Goal: Transaction & Acquisition: Purchase product/service

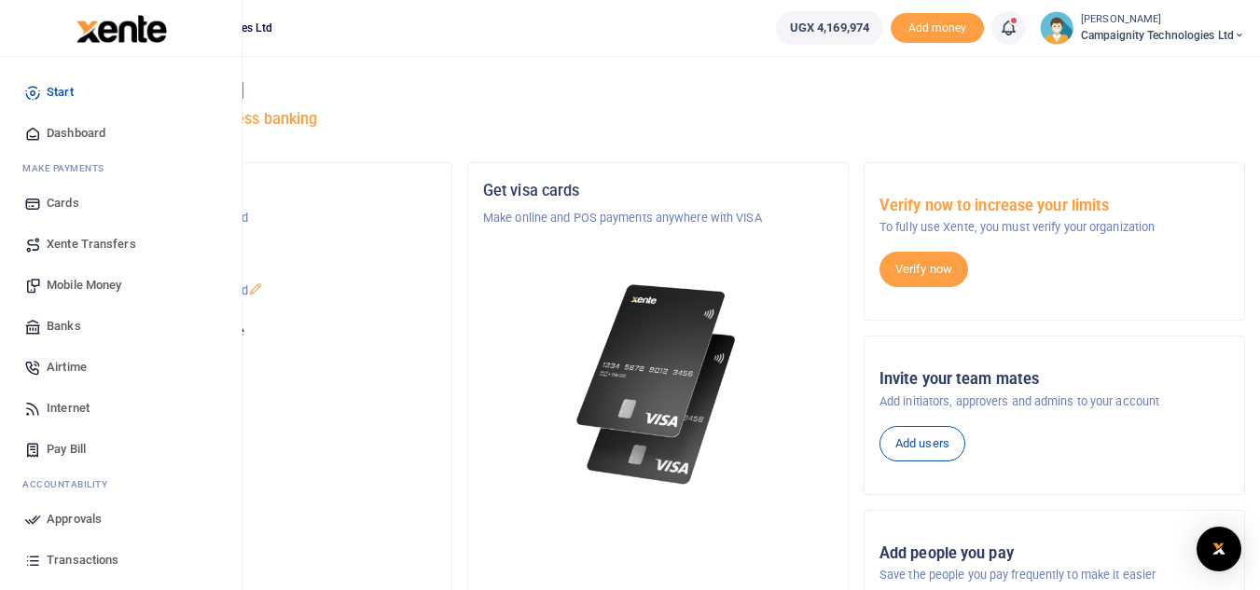
click at [84, 562] on span "Transactions" at bounding box center [83, 560] width 72 height 19
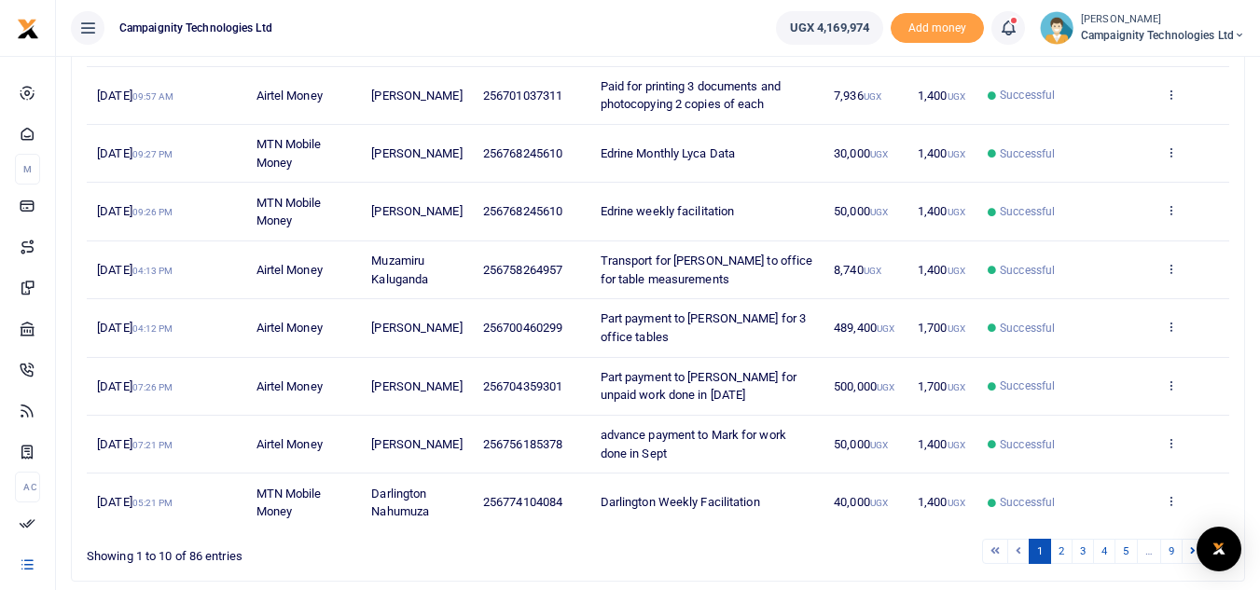
scroll to position [427, 0]
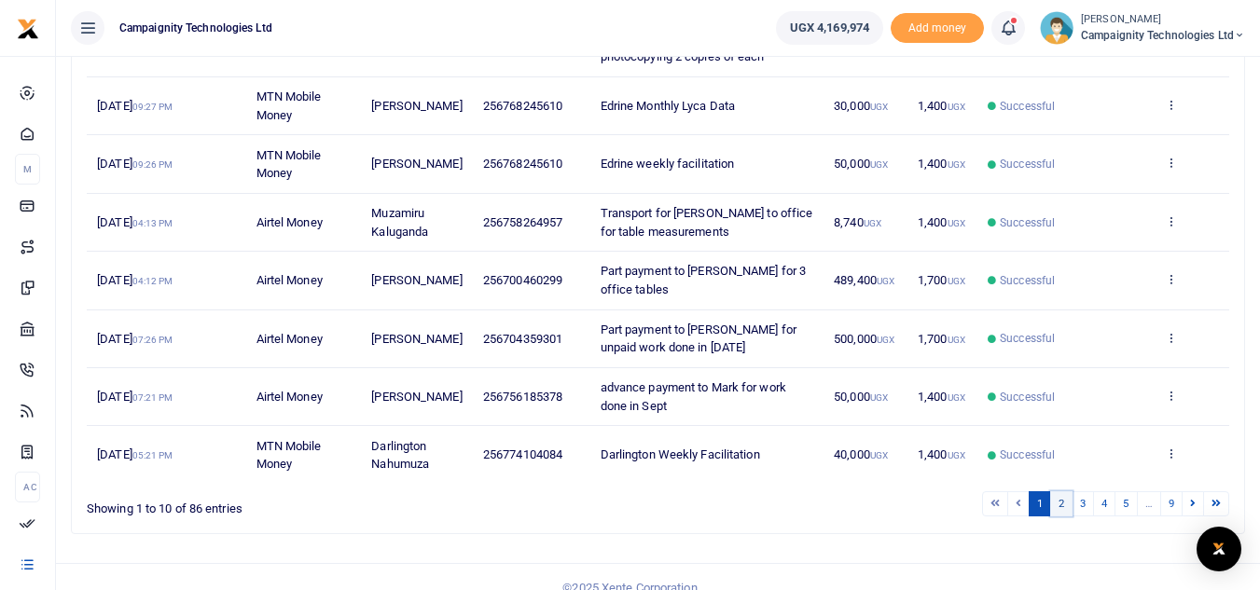
click at [1064, 492] on link "2" at bounding box center [1061, 504] width 22 height 25
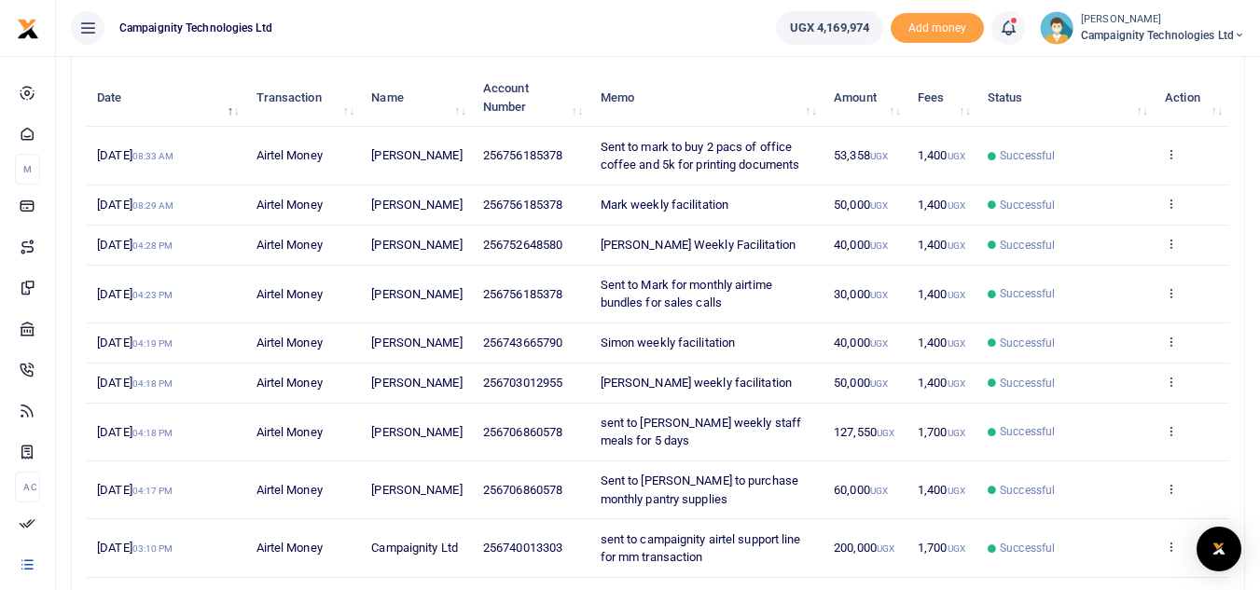
scroll to position [203, 0]
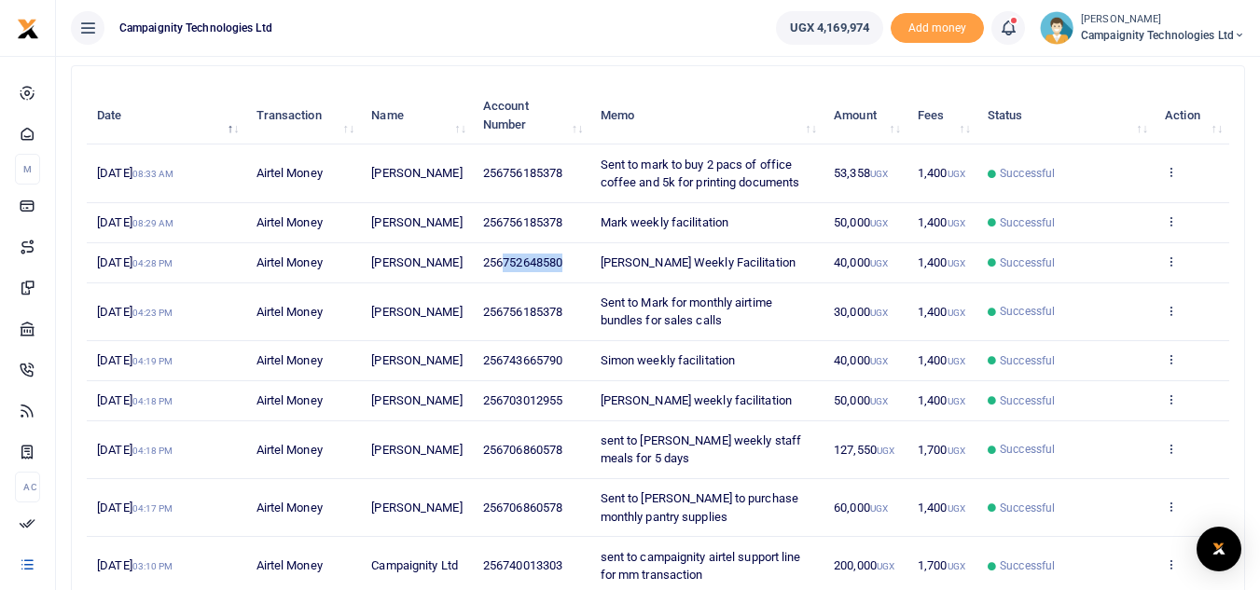
drag, startPoint x: 503, startPoint y: 270, endPoint x: 570, endPoint y: 273, distance: 67.3
click at [570, 273] on td "256752648580" at bounding box center [532, 263] width 118 height 40
copy span "752648580"
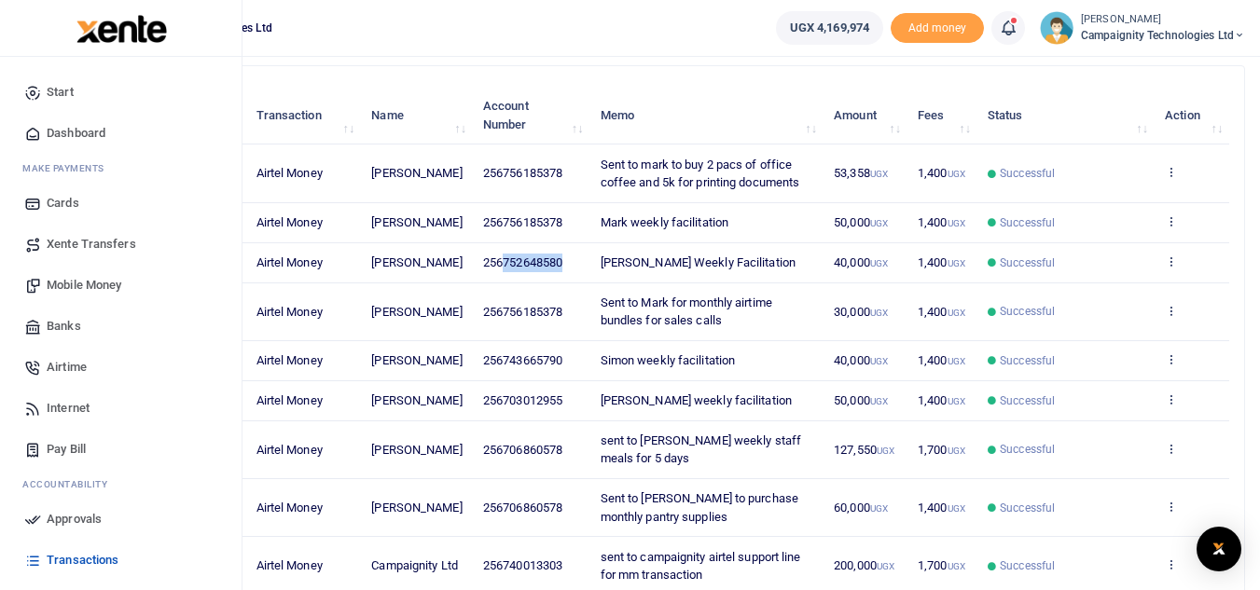
click at [67, 288] on span "Mobile Money" at bounding box center [84, 285] width 75 height 19
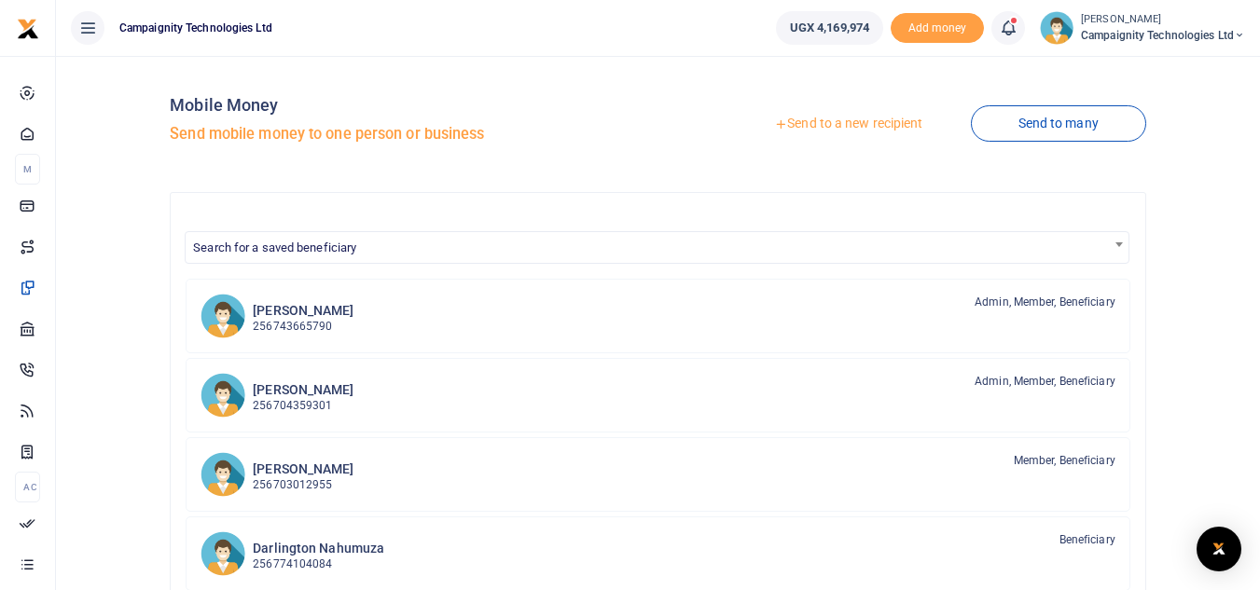
click at [868, 126] on link "Send to a new recipient" at bounding box center [848, 124] width 243 height 34
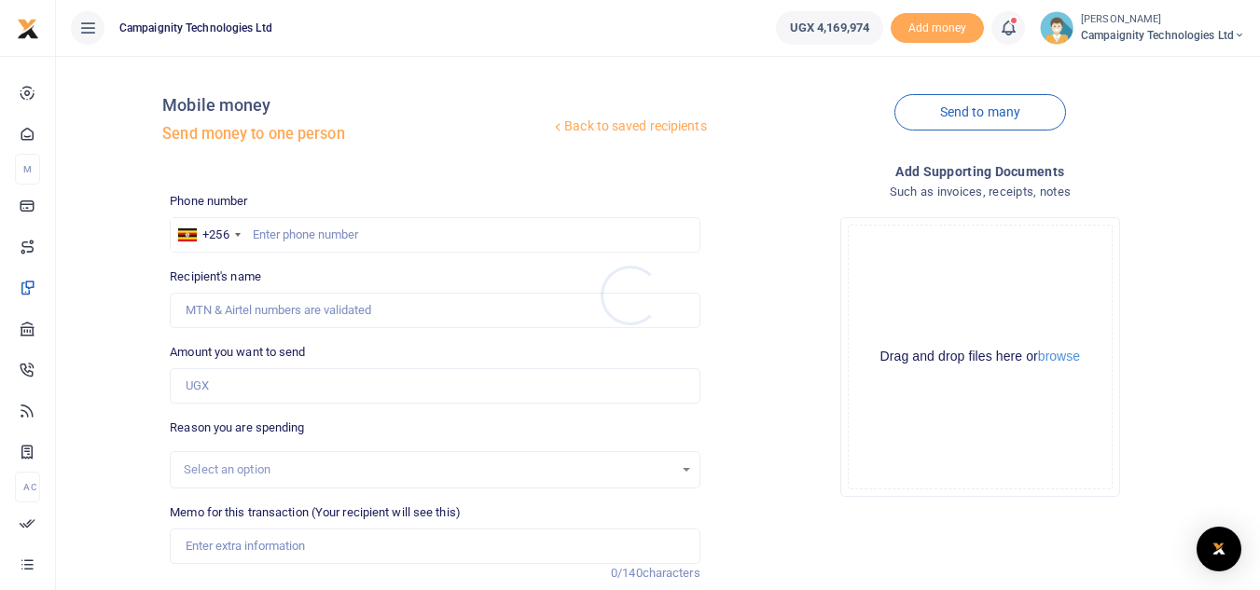
click at [479, 235] on div at bounding box center [630, 295] width 1260 height 590
click at [479, 235] on input "text" at bounding box center [435, 234] width 530 height 35
paste input "752648580"
type input "752648580"
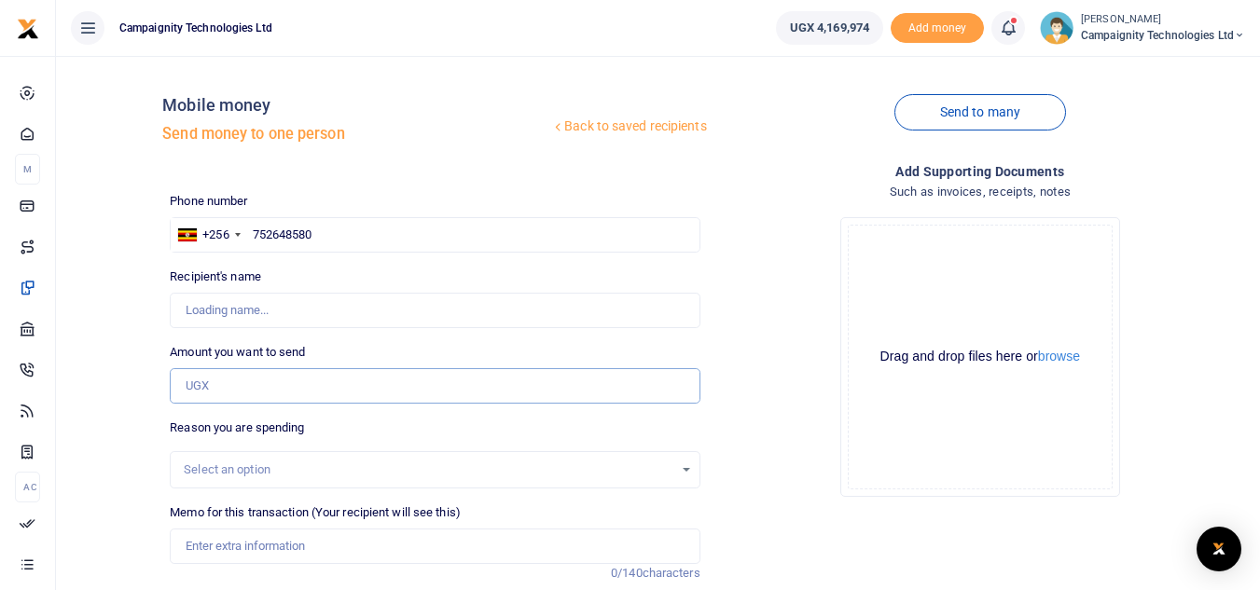
click at [276, 395] on input "Amount you want to send" at bounding box center [435, 385] width 530 height 35
type input "Bachwa Samuels"
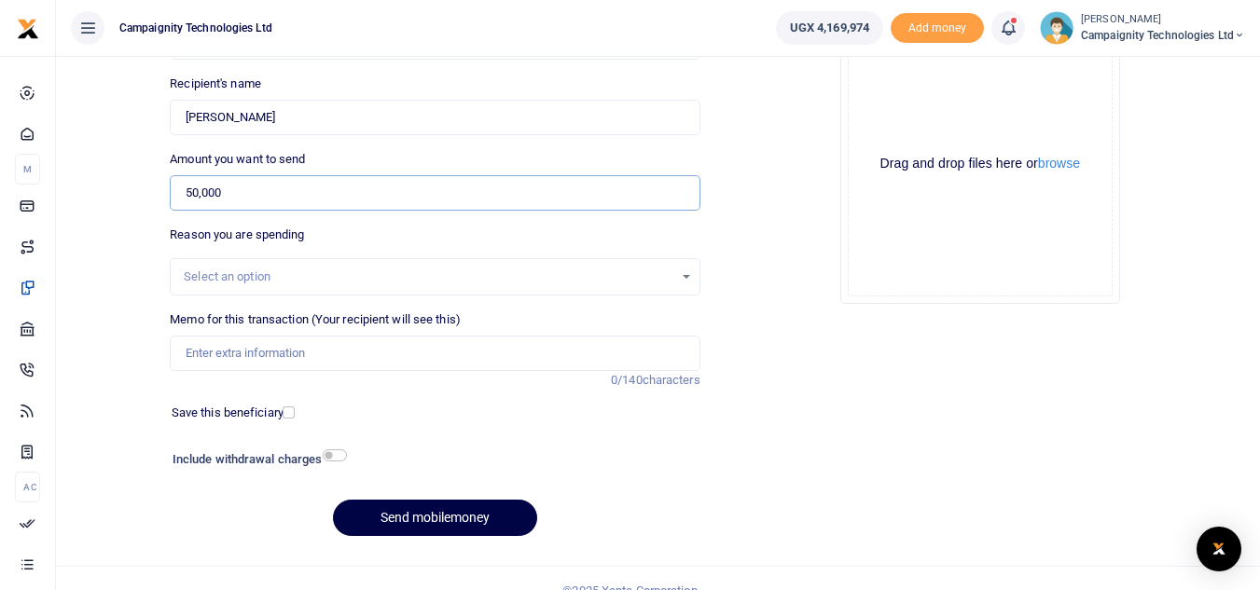
type input "50,000"
click at [428, 354] on input "Memo for this transaction (Your recipient will see this)" at bounding box center [435, 353] width 530 height 35
type input "Ronnie Weekly Facilitation"
click at [445, 518] on button "Send mobilemoney" at bounding box center [435, 518] width 204 height 36
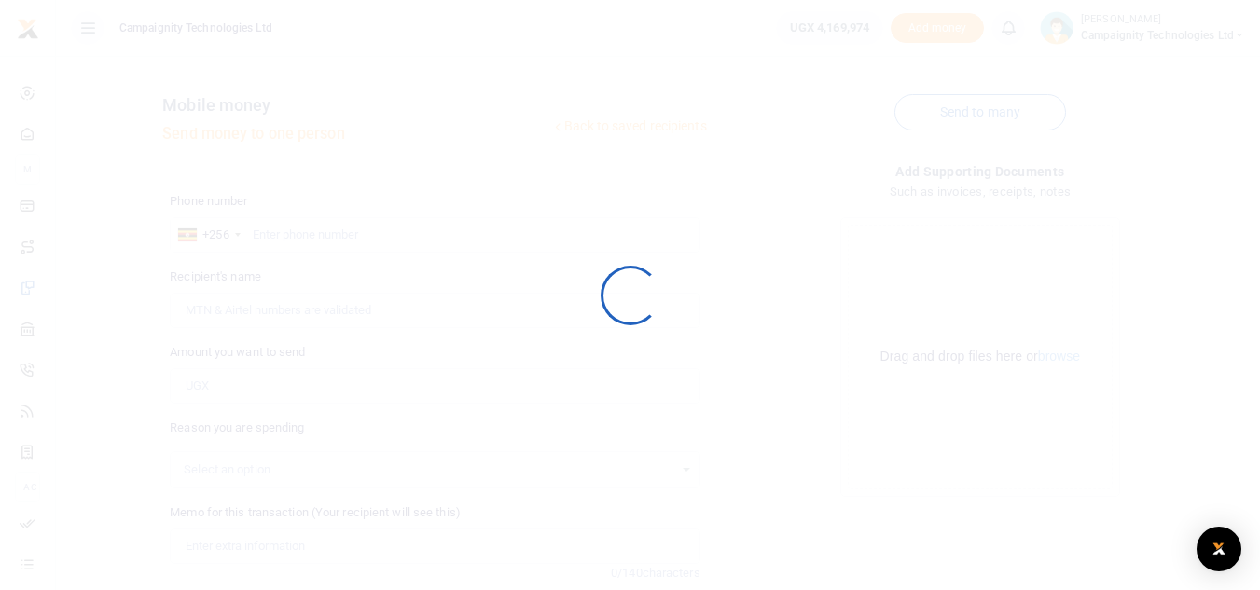
scroll to position [191, 0]
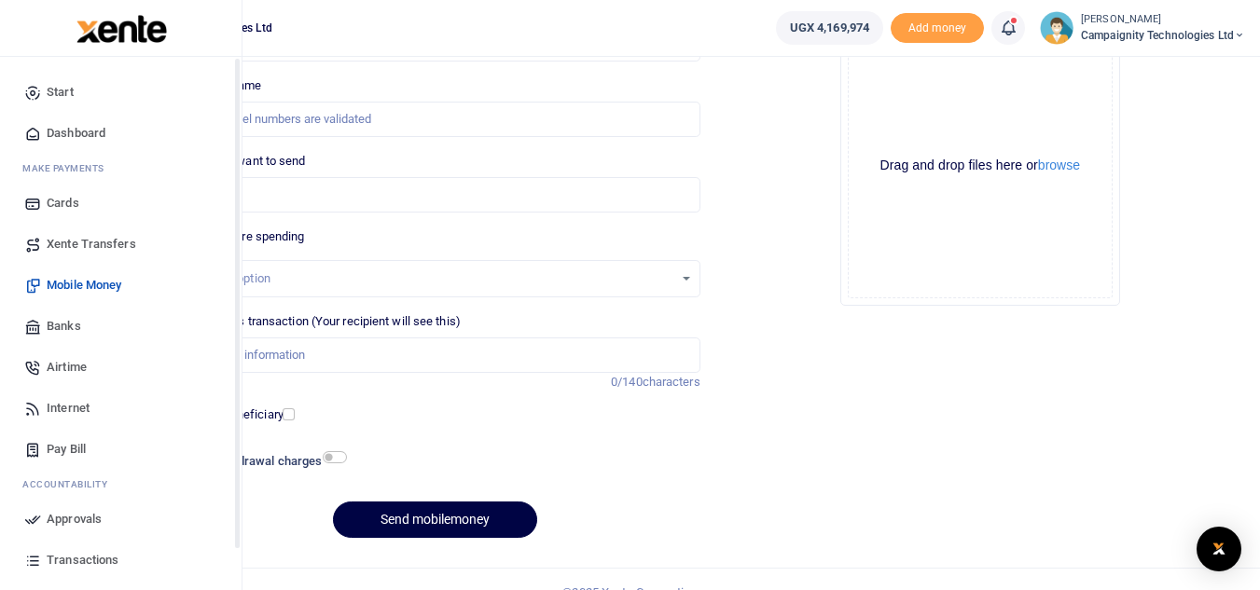
click at [68, 508] on link "Approvals" at bounding box center [121, 519] width 212 height 41
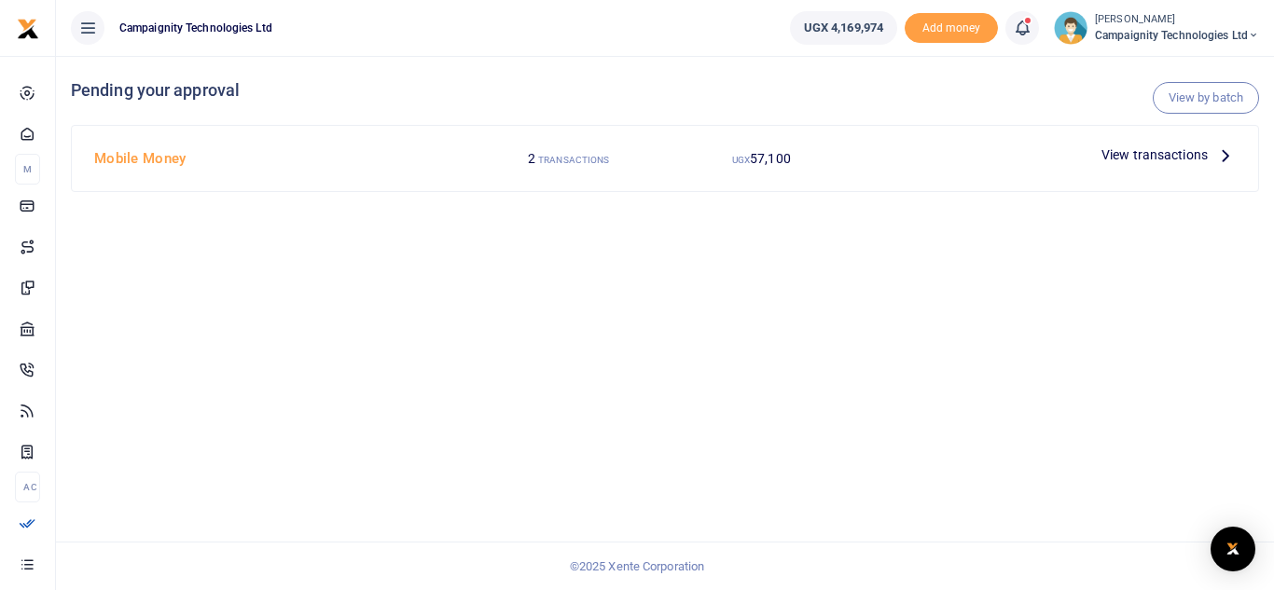
click at [1149, 158] on span "View transactions" at bounding box center [1155, 155] width 106 height 21
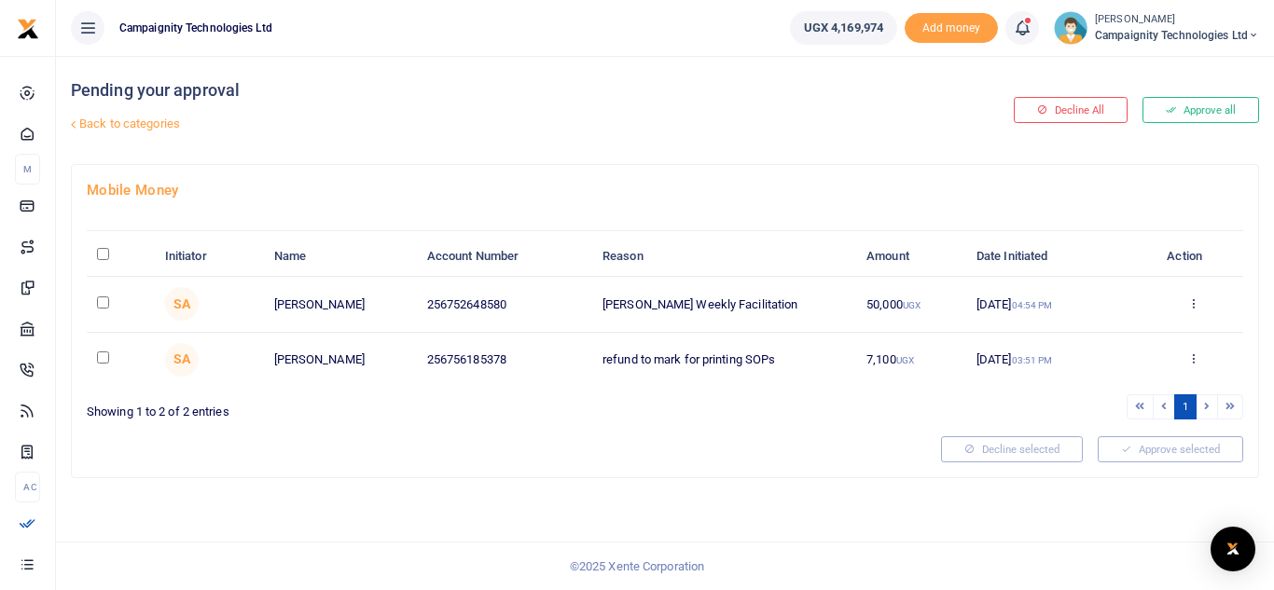
click at [1182, 111] on button "Approve all" at bounding box center [1201, 110] width 117 height 26
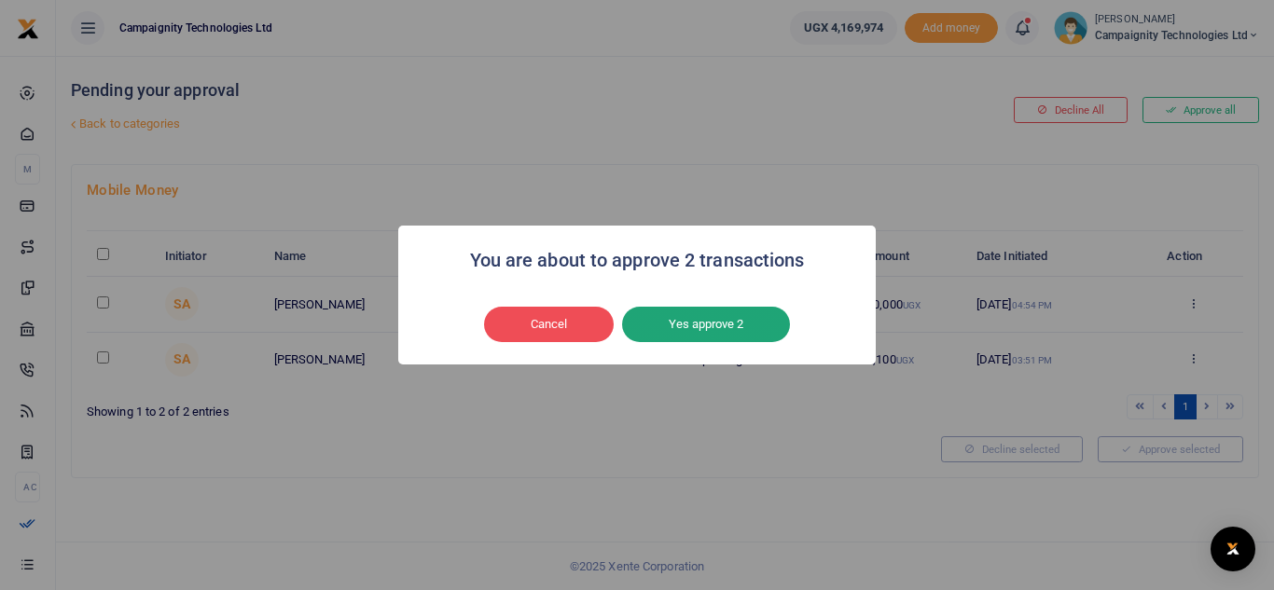
click at [677, 329] on button "Yes approve 2" at bounding box center [706, 324] width 168 height 35
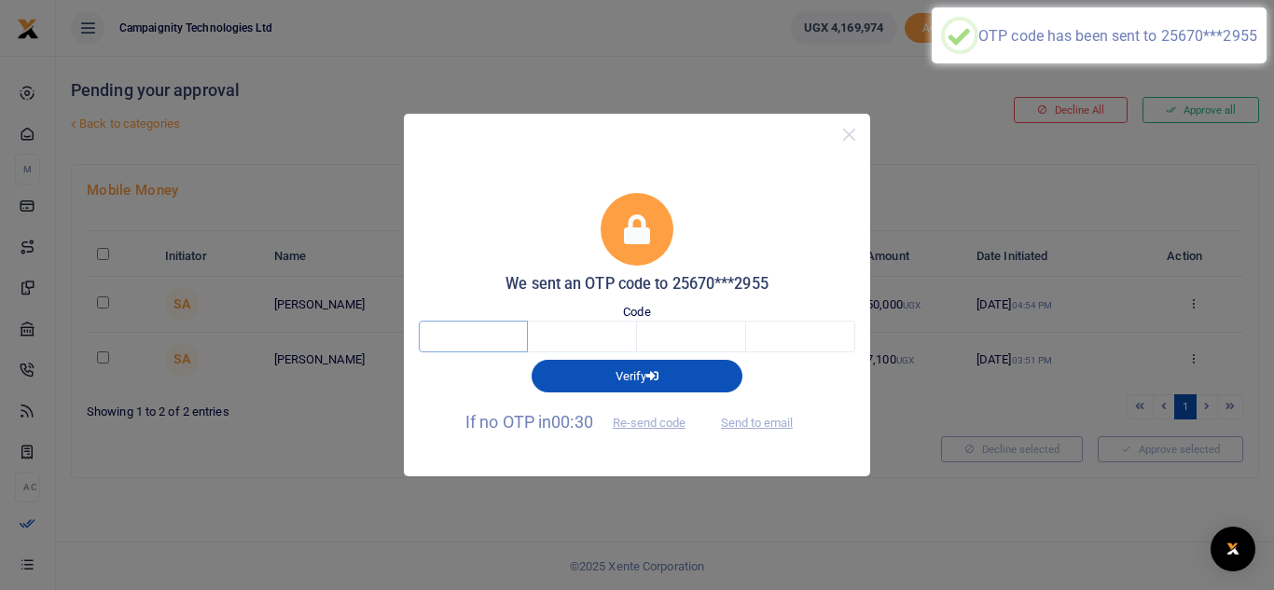
click at [488, 335] on input "text" at bounding box center [473, 337] width 109 height 32
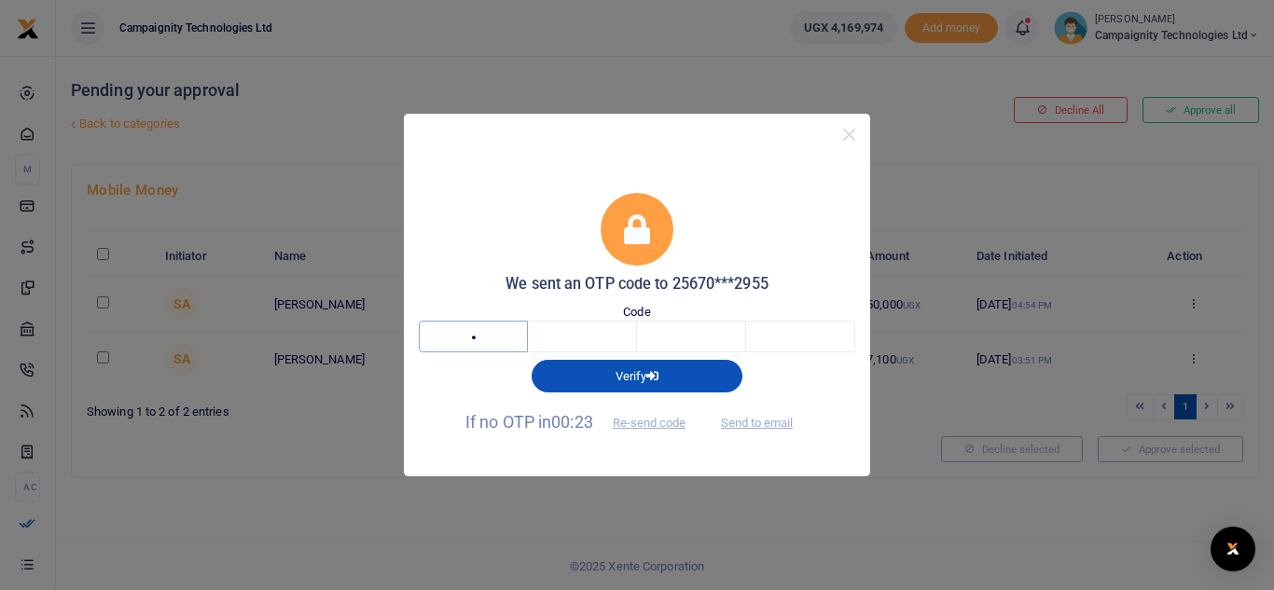
type input "9"
type input "7"
type input "3"
type input "4"
